Goal: Book appointment/travel/reservation

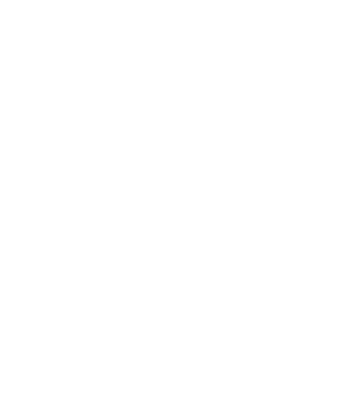
click at [319, 22] on img at bounding box center [323, 19] width 43 height 21
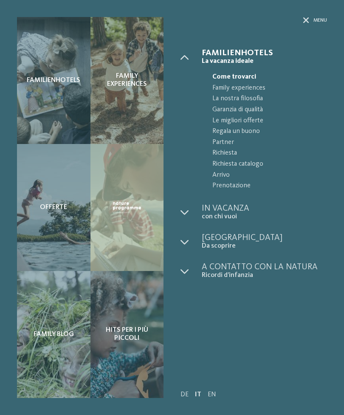
click at [55, 213] on div "Offerte" at bounding box center [54, 207] width 74 height 127
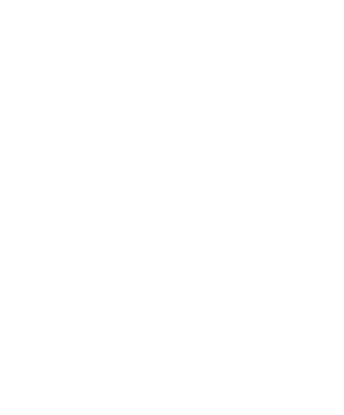
click at [60, 147] on div "Arrivo" at bounding box center [40, 148] width 41 height 15
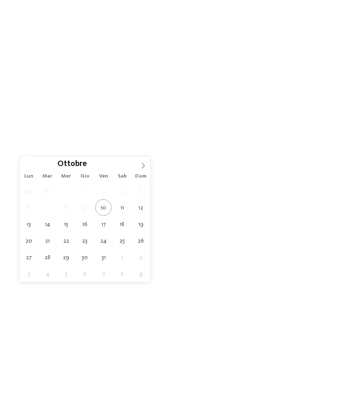
type div "30.10.2025"
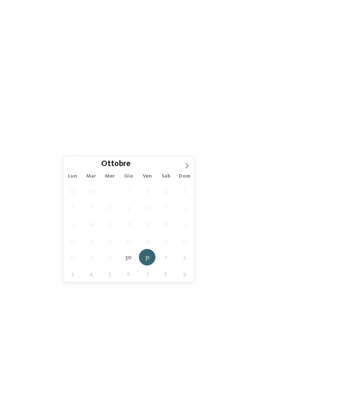
click at [192, 166] on span at bounding box center [187, 163] width 14 height 14
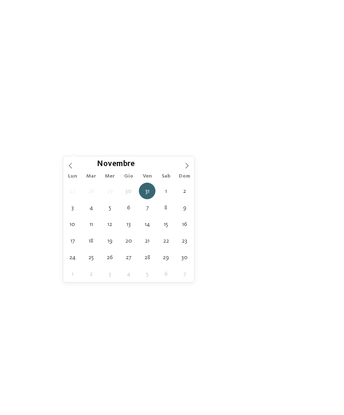
click at [191, 166] on span at bounding box center [187, 163] width 14 height 14
click at [71, 167] on icon at bounding box center [71, 166] width 6 height 6
type div "[DATE]"
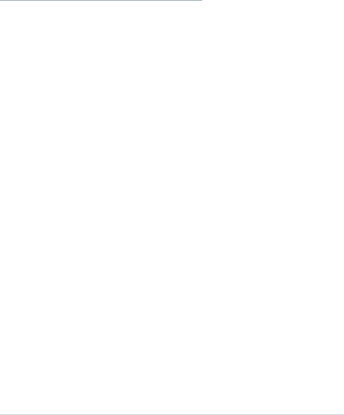
scroll to position [564, 0]
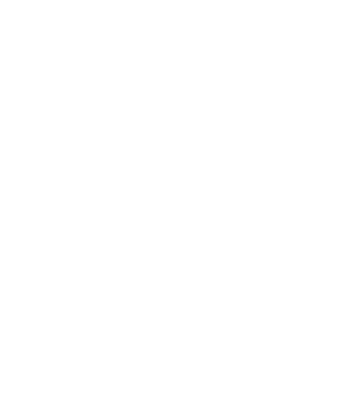
click at [179, 229] on icon at bounding box center [172, 236] width 15 height 15
click at [37, 217] on link "[PERSON_NAME] ora" at bounding box center [52, 218] width 70 height 17
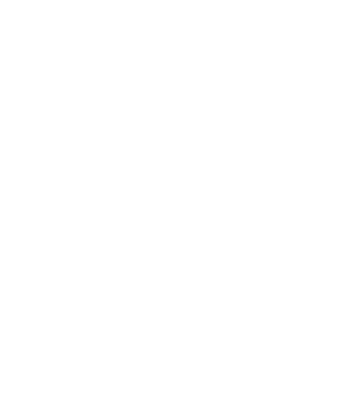
click at [326, 120] on icon at bounding box center [327, 127] width 18 height 15
click at [31, 197] on link "[PERSON_NAME] ora" at bounding box center [52, 199] width 70 height 17
click at [332, 120] on icon at bounding box center [327, 127] width 18 height 15
